Goal: Contribute content

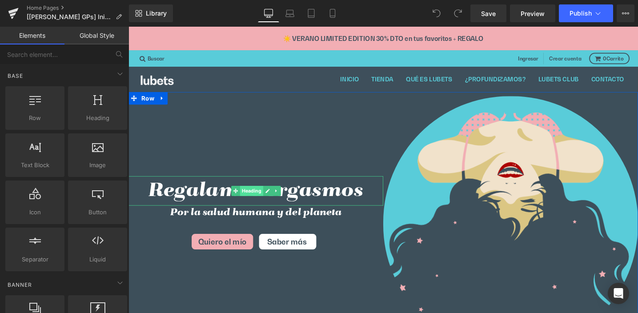
click at [255, 199] on span "Heading" at bounding box center [258, 200] width 24 height 11
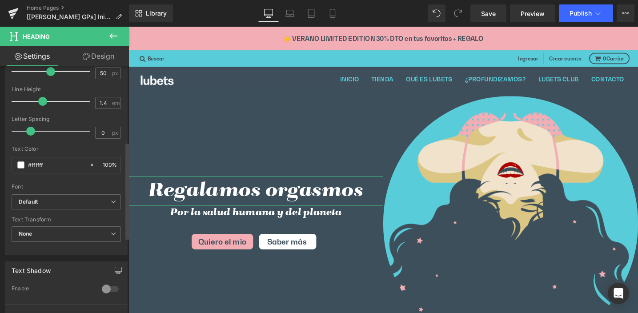
scroll to position [383, 0]
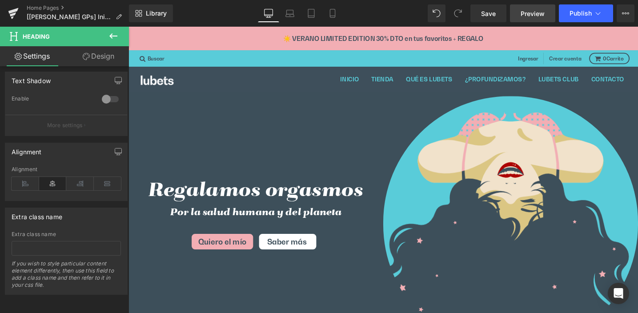
click at [533, 12] on span "Preview" at bounding box center [532, 13] width 24 height 9
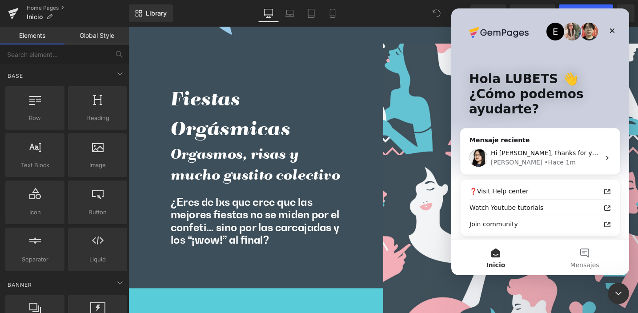
scroll to position [18, 524]
drag, startPoint x: 262, startPoint y: 66, endPoint x: 148, endPoint y: 48, distance: 115.2
click at [262, 66] on div at bounding box center [319, 143] width 638 height 286
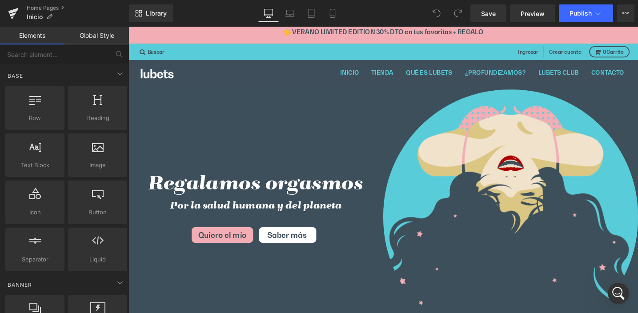
scroll to position [0, 0]
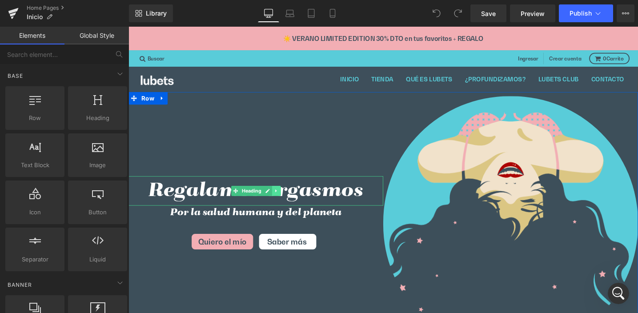
click at [283, 200] on icon at bounding box center [283, 199] width 1 height 3
click at [277, 202] on icon at bounding box center [279, 199] width 5 height 5
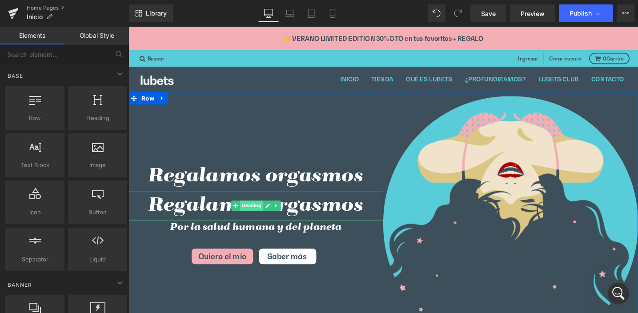
click at [255, 216] on span "Heading" at bounding box center [258, 215] width 24 height 11
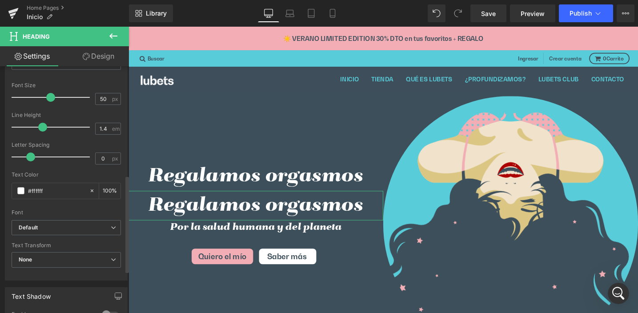
scroll to position [282, 0]
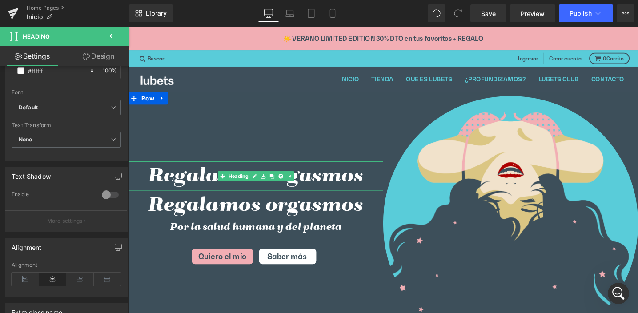
click at [203, 189] on h1 "Regalamos orgasmos" at bounding box center [262, 184] width 269 height 31
click at [184, 216] on h1 "Regalamos orgasmos" at bounding box center [262, 215] width 269 height 31
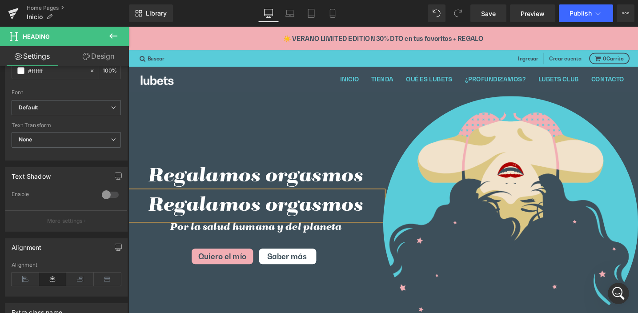
click at [240, 215] on h1 "Regalamos orgasmos" at bounding box center [262, 215] width 269 height 31
drag, startPoint x: 148, startPoint y: 212, endPoint x: 368, endPoint y: 217, distance: 220.4
click at [368, 217] on h1 "Regalamos orgasmos" at bounding box center [262, 215] width 269 height 31
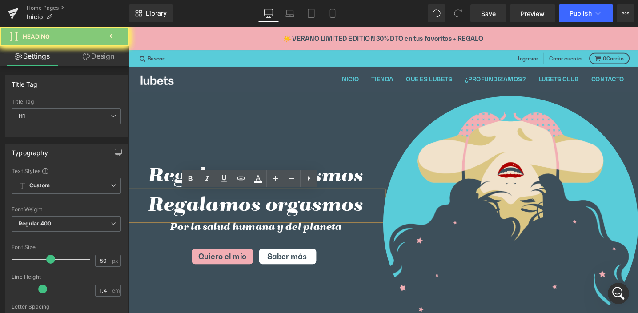
paste div
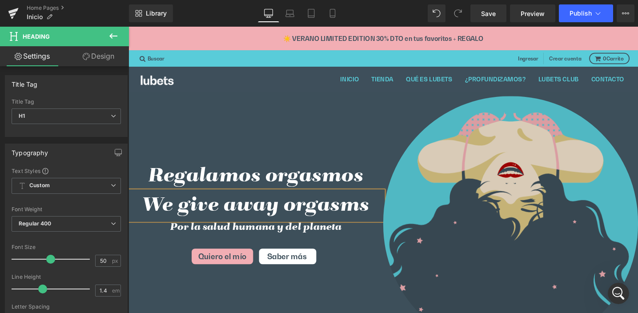
scroll to position [383, 0]
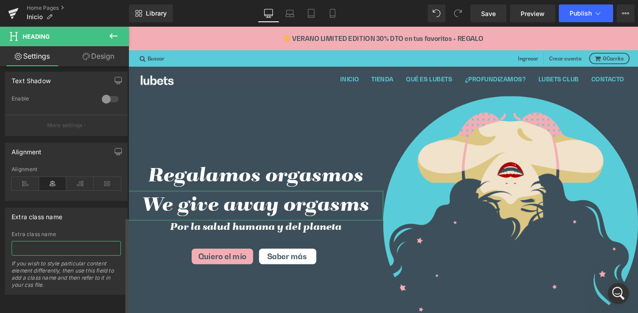
click at [49, 241] on input "text" at bounding box center [66, 248] width 109 height 15
type input "hide-eng"
click at [581, 13] on span "Publish" at bounding box center [580, 13] width 22 height 7
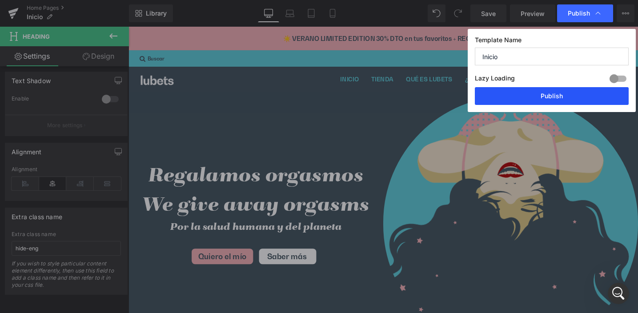
click at [557, 94] on button "Publish" at bounding box center [552, 96] width 154 height 18
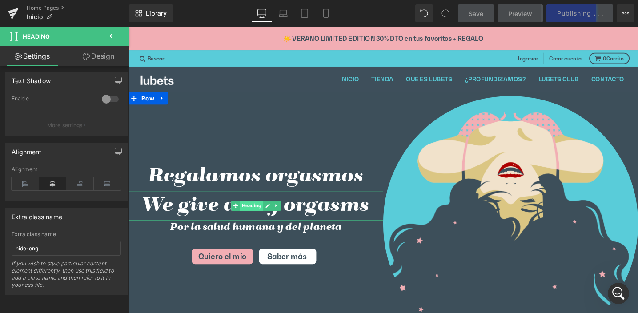
click at [252, 214] on span "Heading" at bounding box center [258, 215] width 24 height 11
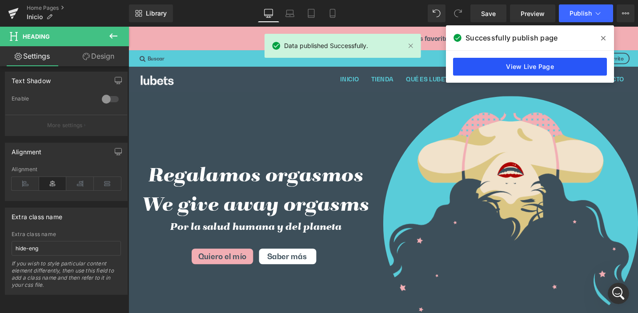
click at [541, 67] on link "View Live Page" at bounding box center [530, 67] width 154 height 18
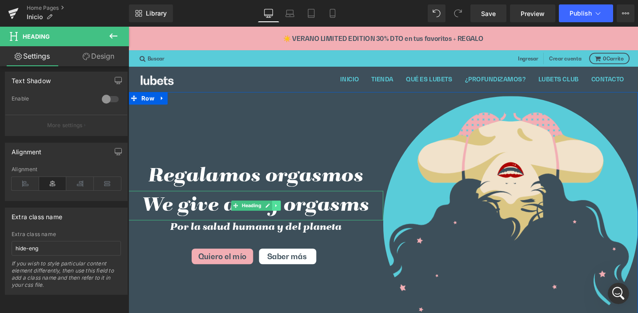
click at [282, 216] on icon at bounding box center [284, 215] width 5 height 5
click at [287, 215] on icon at bounding box center [289, 215] width 5 height 5
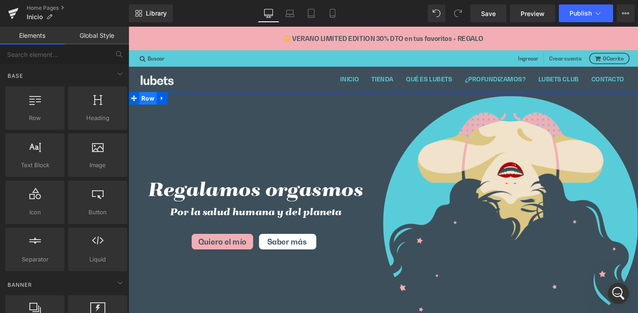
click at [145, 102] on span "Row" at bounding box center [149, 102] width 18 height 13
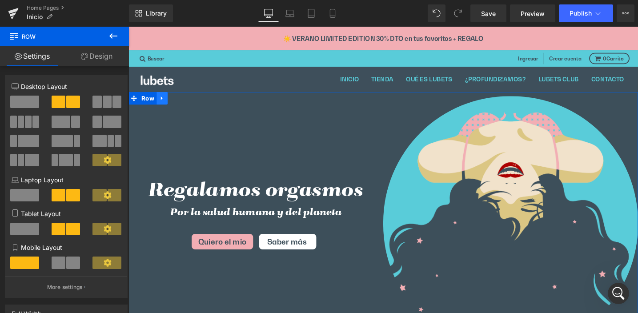
click at [161, 103] on icon at bounding box center [164, 102] width 6 height 7
click at [172, 104] on icon at bounding box center [175, 102] width 6 height 6
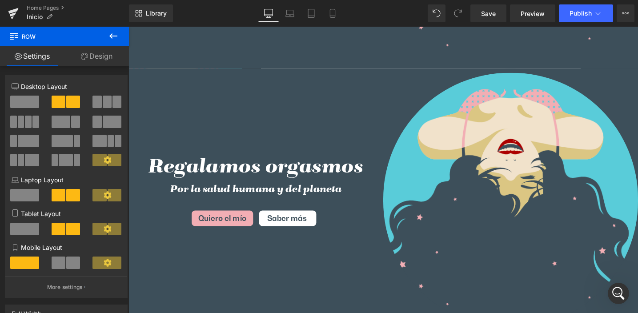
scroll to position [230, 0]
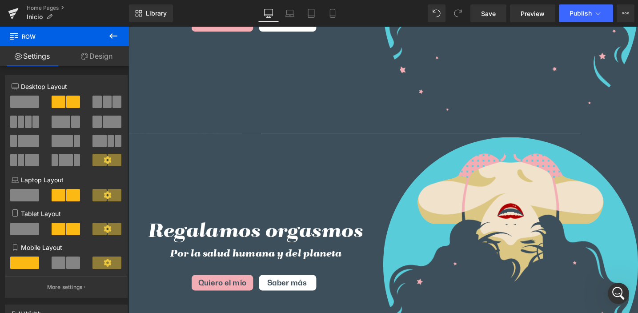
click at [242, 182] on div "Regalamos orgasmos Heading Por la salud humana y del planeta Heading Quiero el …" at bounding box center [262, 275] width 269 height 273
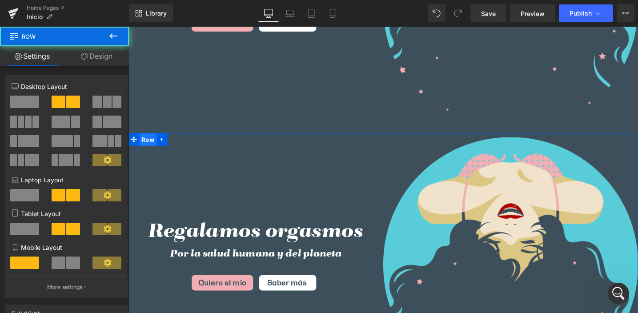
click at [144, 148] on span "Row" at bounding box center [149, 146] width 18 height 13
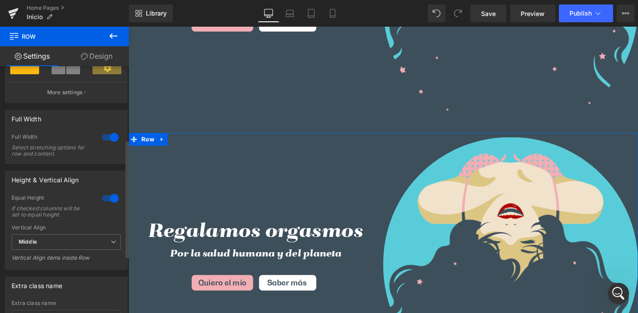
scroll to position [271, 0]
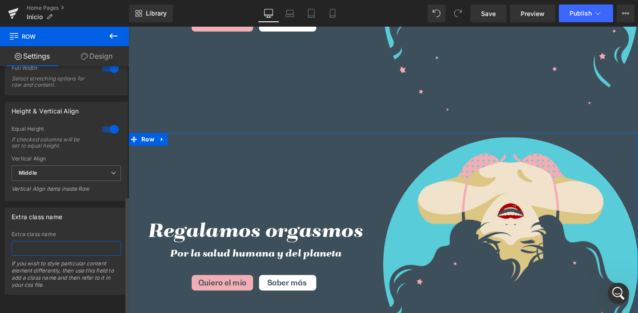
click at [43, 241] on input "text" at bounding box center [66, 248] width 109 height 15
type input "hide-eng"
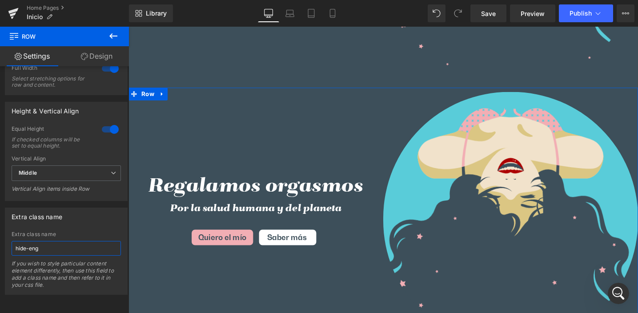
scroll to position [284, 0]
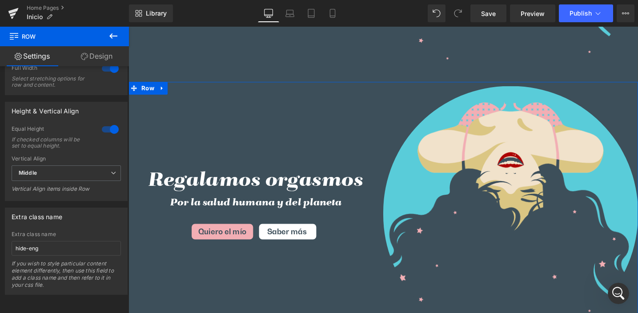
click at [258, 188] on div "Regalamos orgasmos Heading" at bounding box center [262, 189] width 269 height 31
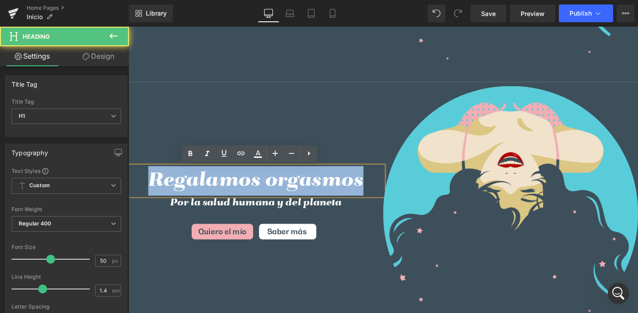
drag, startPoint x: 153, startPoint y: 187, endPoint x: 370, endPoint y: 190, distance: 217.3
click at [370, 190] on h1 "Regalamos orgasmos" at bounding box center [262, 189] width 269 height 31
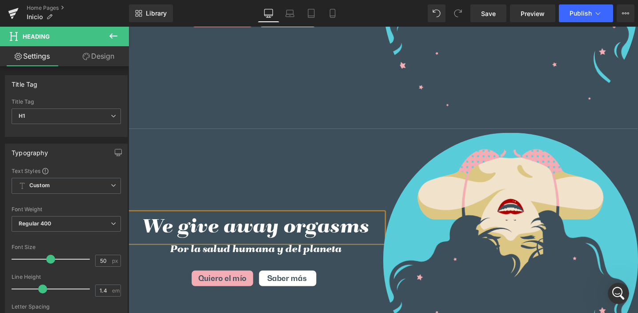
scroll to position [211, 0]
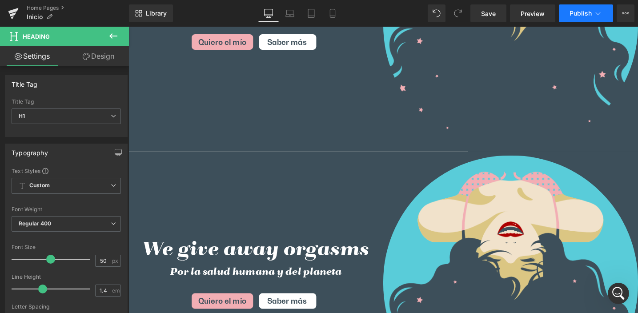
click at [585, 13] on span "Publish" at bounding box center [580, 13] width 22 height 7
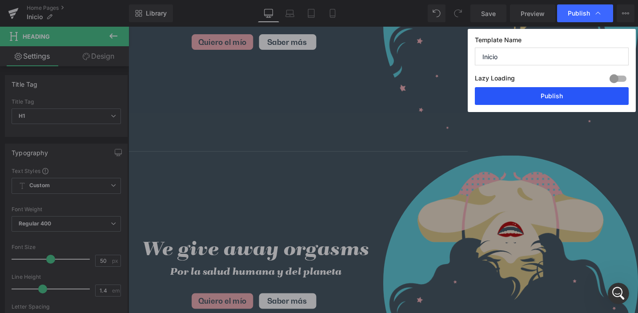
click at [538, 97] on button "Publish" at bounding box center [552, 96] width 154 height 18
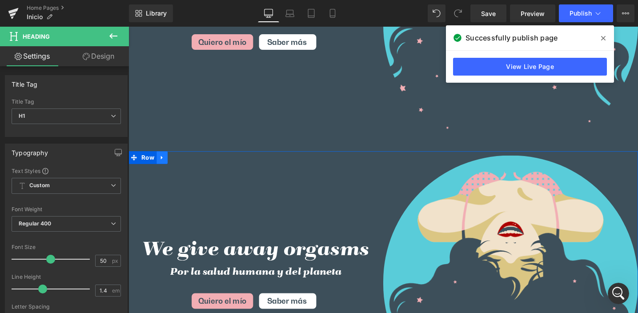
click at [163, 165] on icon at bounding box center [164, 165] width 2 height 4
click at [184, 165] on icon at bounding box center [187, 165] width 6 height 6
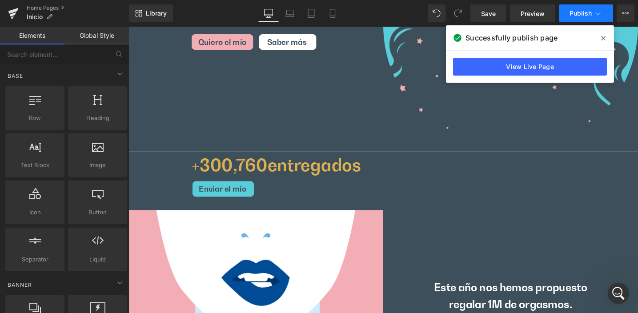
click at [582, 12] on span "Publish" at bounding box center [580, 13] width 22 height 7
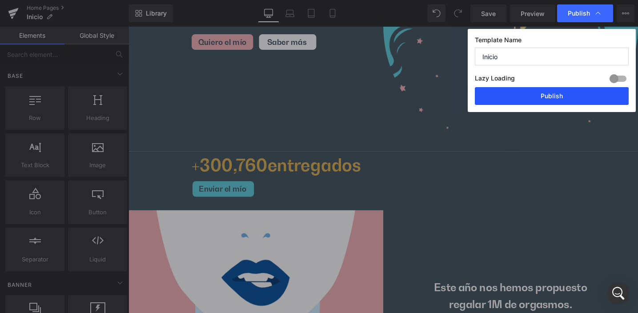
click at [560, 98] on button "Publish" at bounding box center [552, 96] width 154 height 18
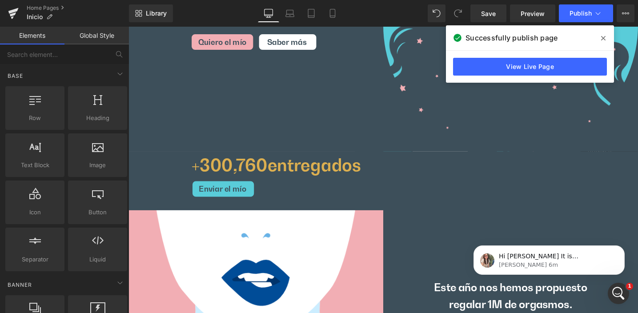
scroll to position [0, 0]
